Goal: Contribute content

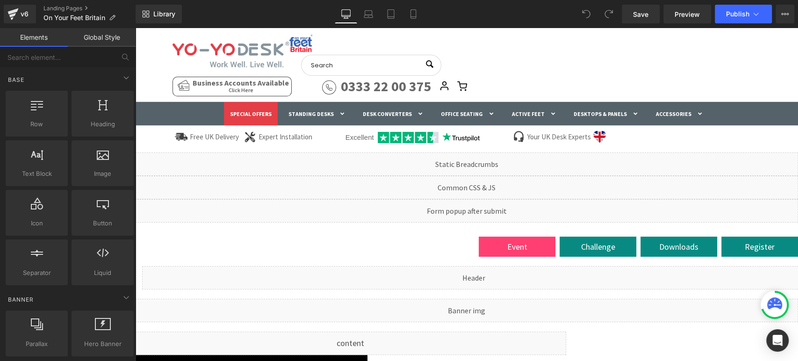
scroll to position [52, 0]
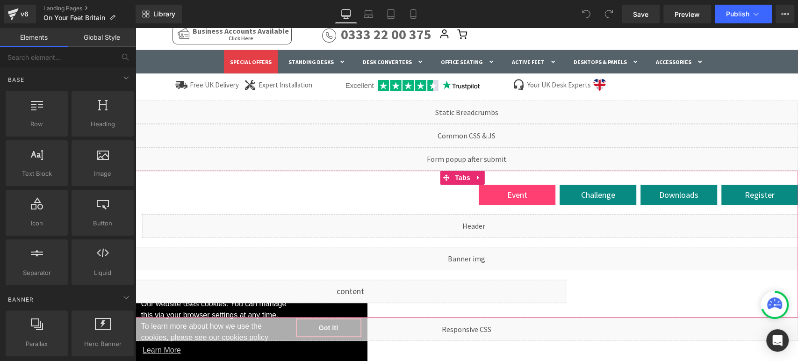
click at [481, 223] on div "Liquid" at bounding box center [473, 225] width 663 height 23
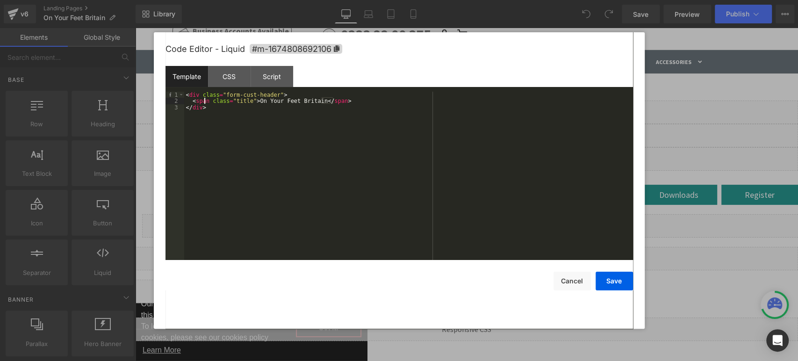
click at [206, 100] on div "< div class = "form-cust-header" > < span class = "title" > On Your Feet Britai…" at bounding box center [408, 182] width 449 height 181
click at [209, 101] on div "< div class = "form-cust-header" > < span class = "title" > On Your Feet Britai…" at bounding box center [408, 182] width 449 height 181
click at [327, 100] on div "< div class = "form-cust-header" > < h1 class = "title" > On Your Feet Britain …" at bounding box center [408, 182] width 449 height 181
click at [617, 281] on button "Save" at bounding box center [613, 281] width 37 height 19
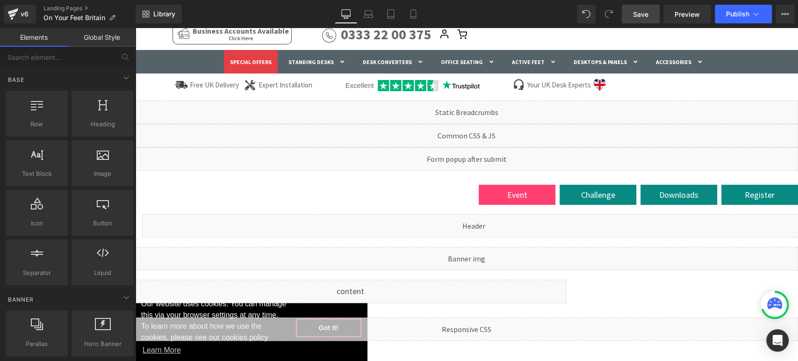
click at [649, 14] on link "Save" at bounding box center [641, 14] width 38 height 19
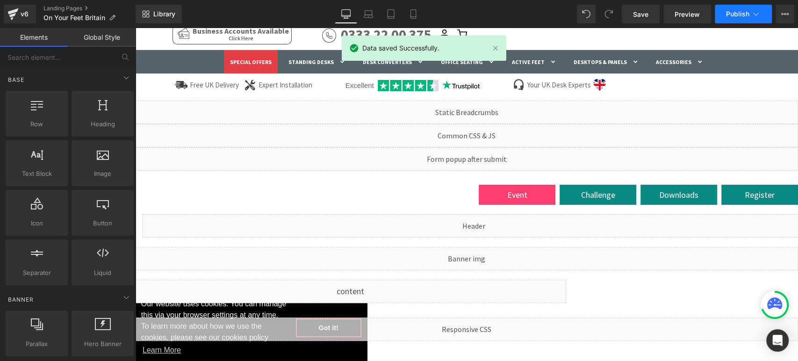
click at [742, 18] on button "Publish" at bounding box center [743, 14] width 57 height 19
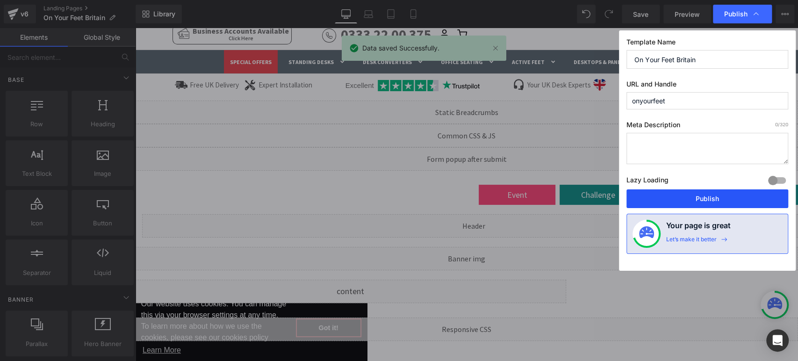
click at [684, 196] on button "Publish" at bounding box center [707, 198] width 162 height 19
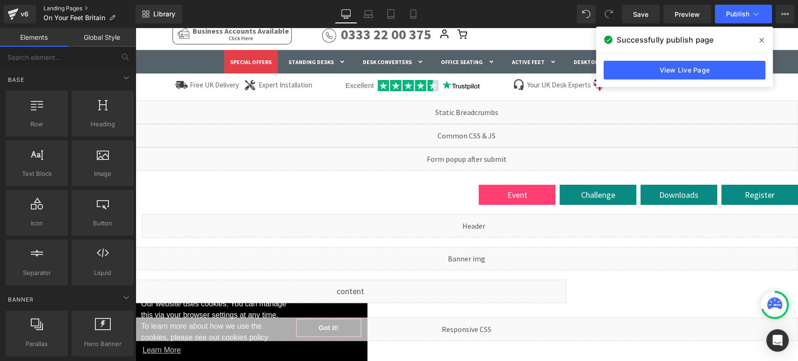
click at [60, 5] on link "Landing Pages" at bounding box center [89, 8] width 92 height 7
